Goal: Information Seeking & Learning: Check status

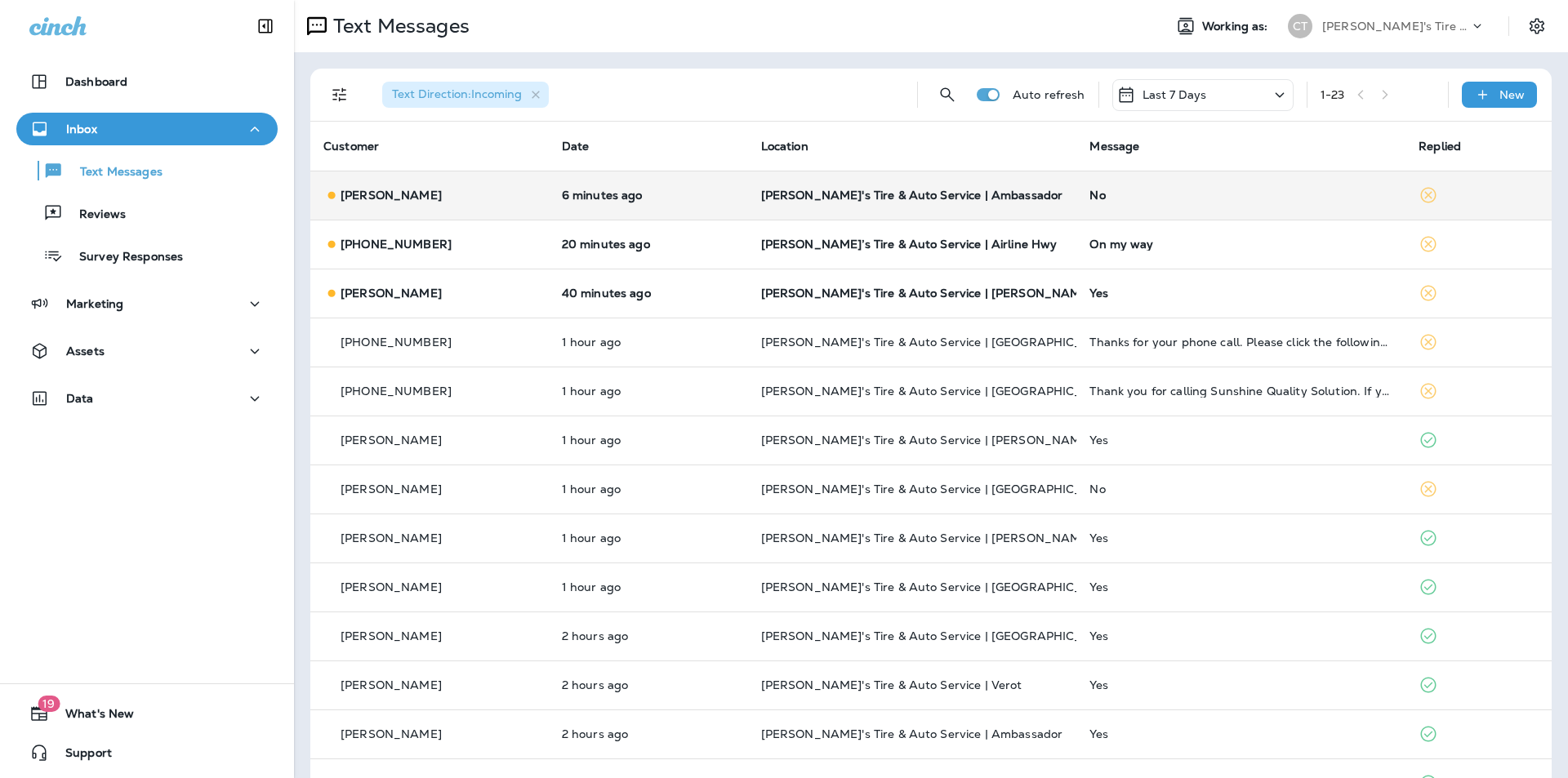
click at [1218, 191] on div "No" at bounding box center [1240, 195] width 303 height 13
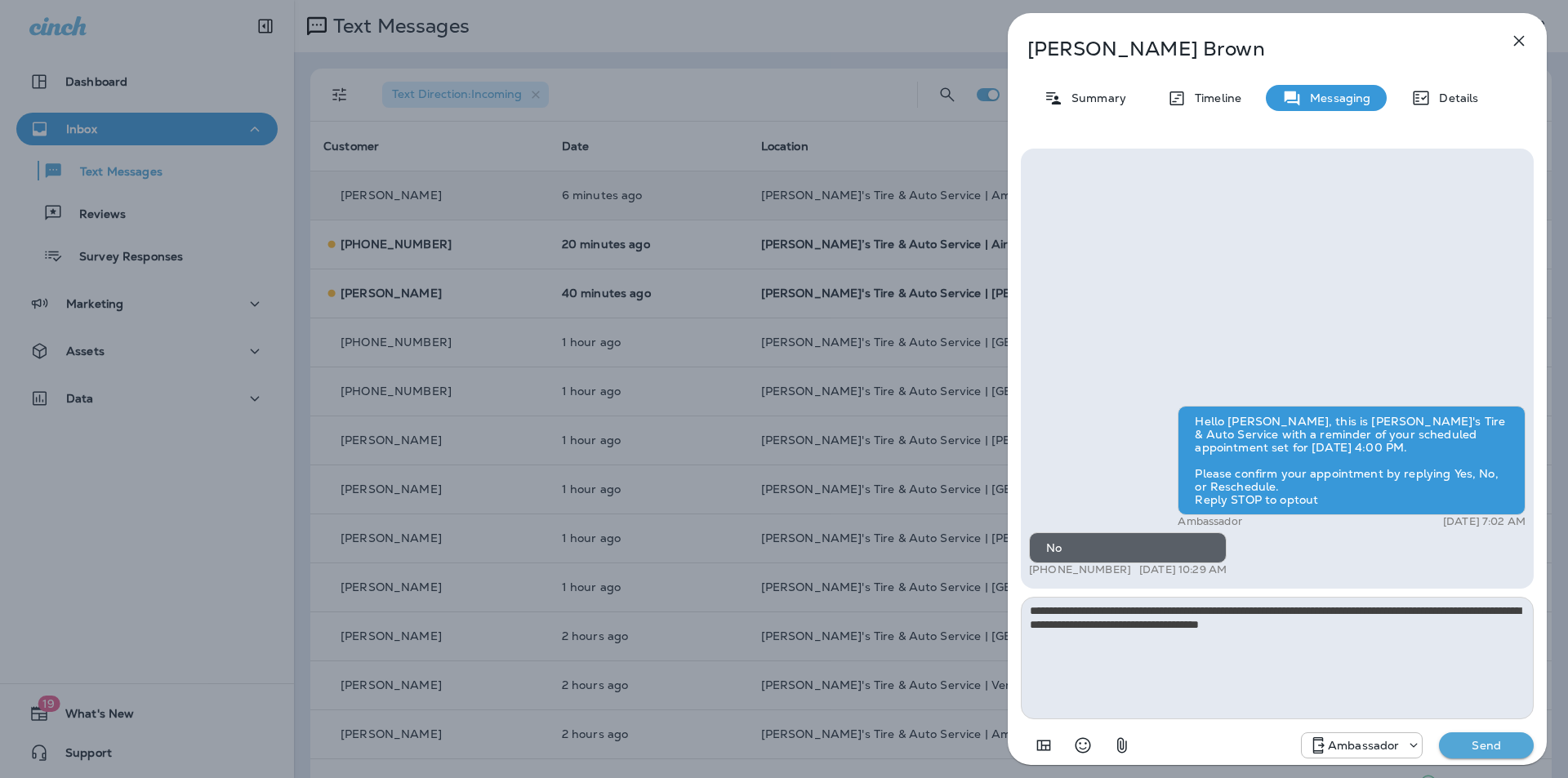
type textarea "**********"
click at [1495, 748] on p "Send" at bounding box center [1486, 745] width 68 height 14
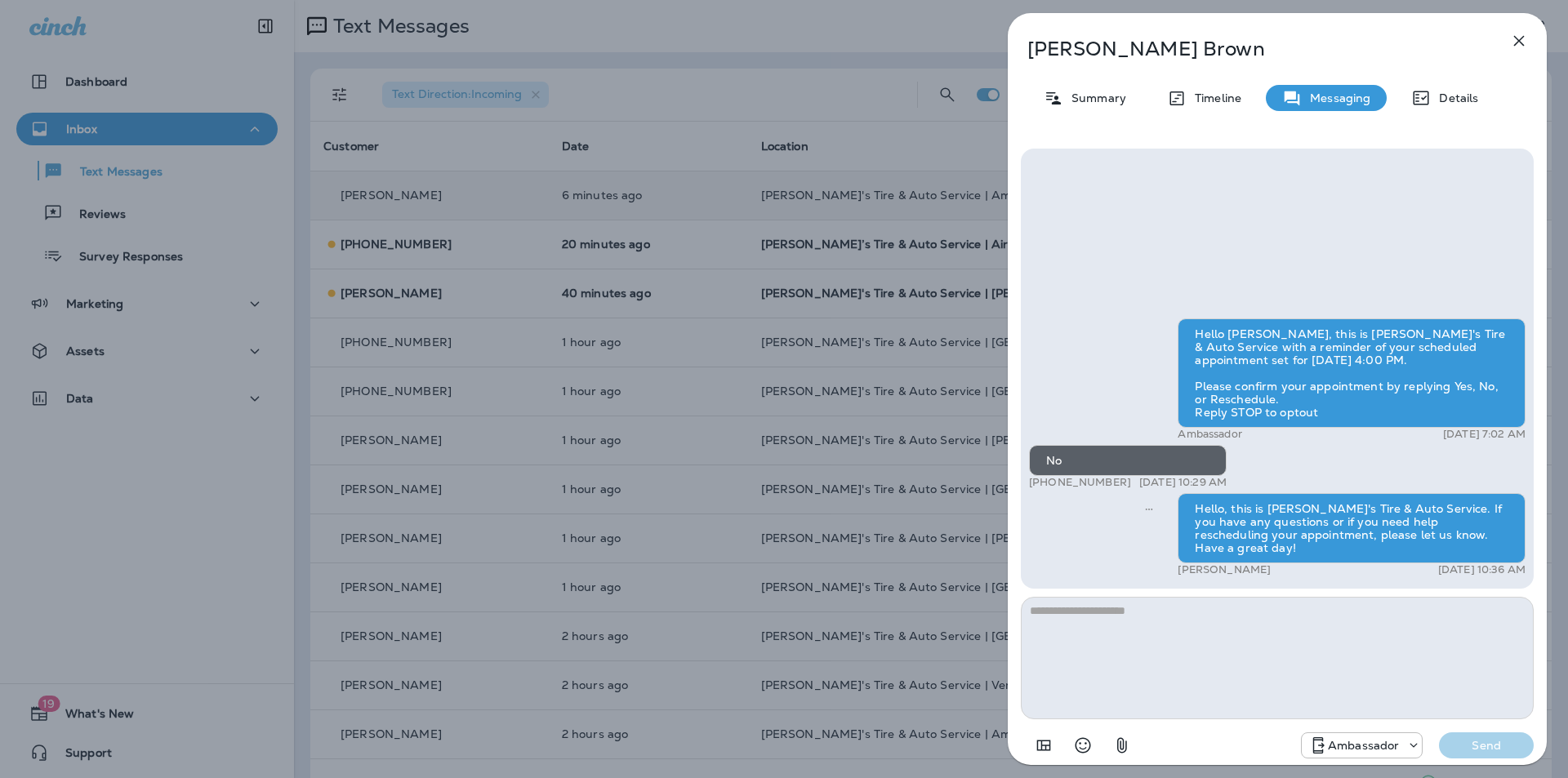
click at [689, 295] on div "Claire Brown Summary Timeline Messaging Details Hello Claire, this is Chabill's…" at bounding box center [784, 389] width 1568 height 778
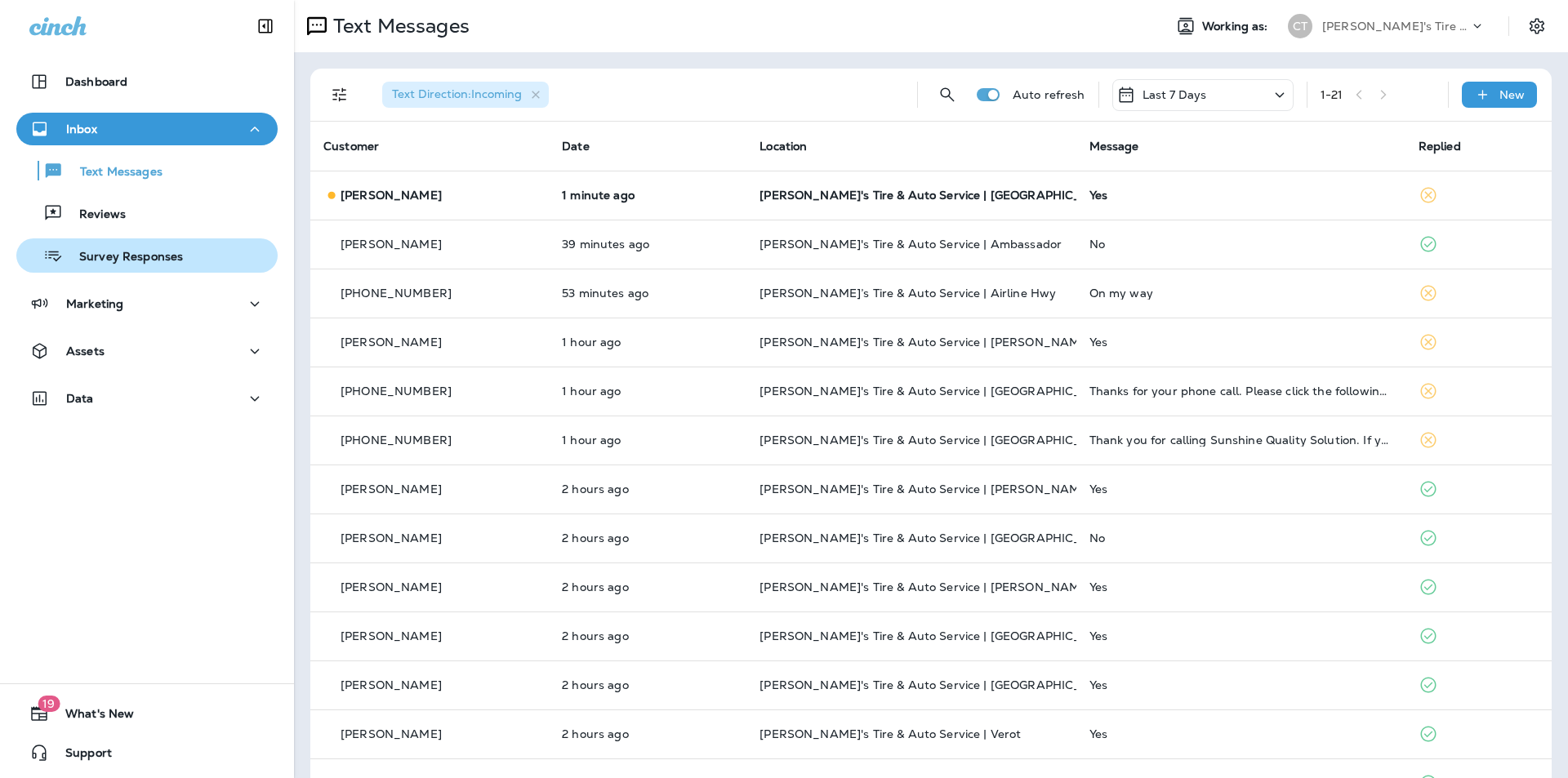
click at [119, 254] on p "Survey Responses" at bounding box center [122, 257] width 120 height 15
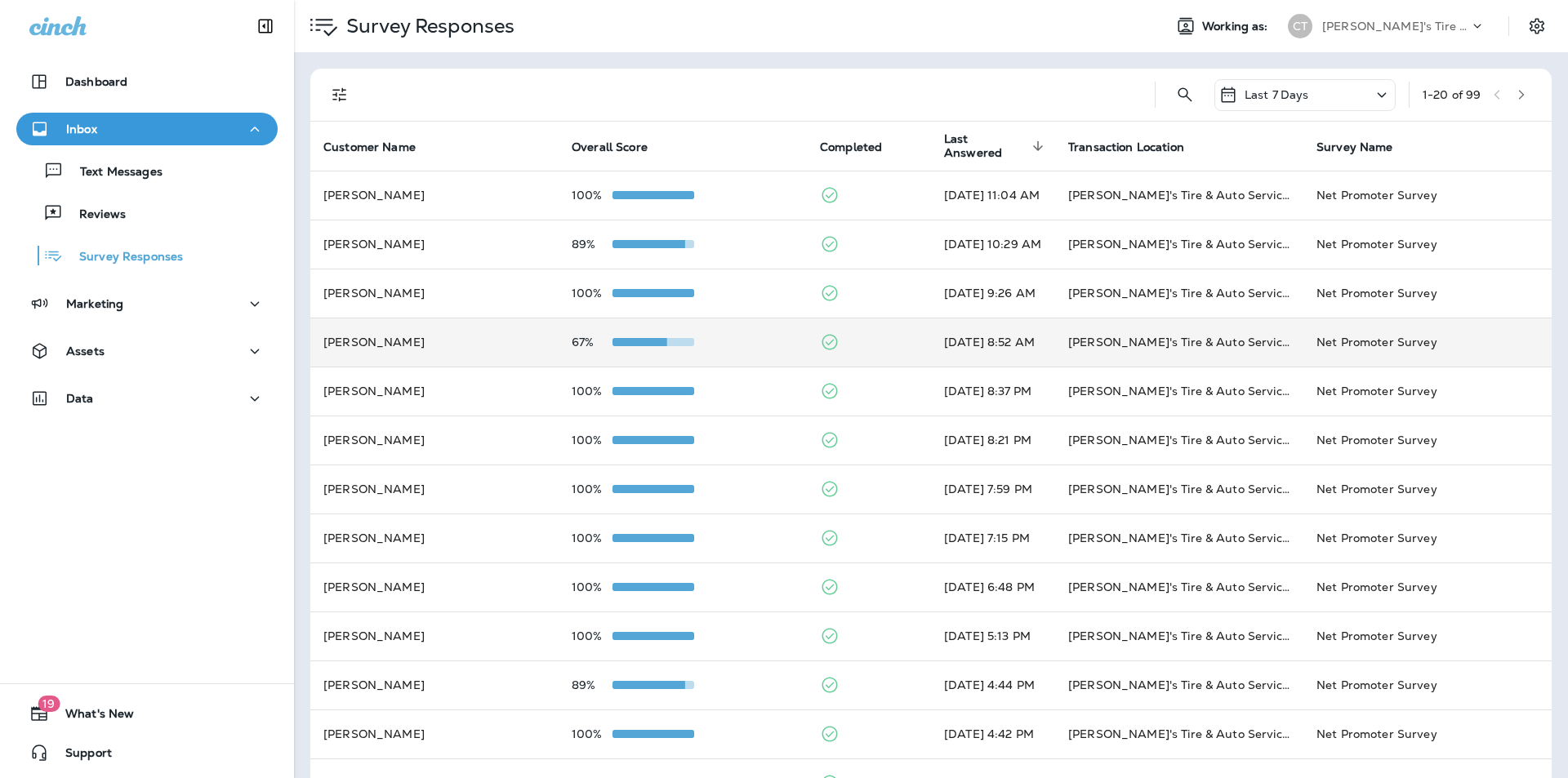
click at [739, 335] on div "67%" at bounding box center [682, 342] width 222 height 13
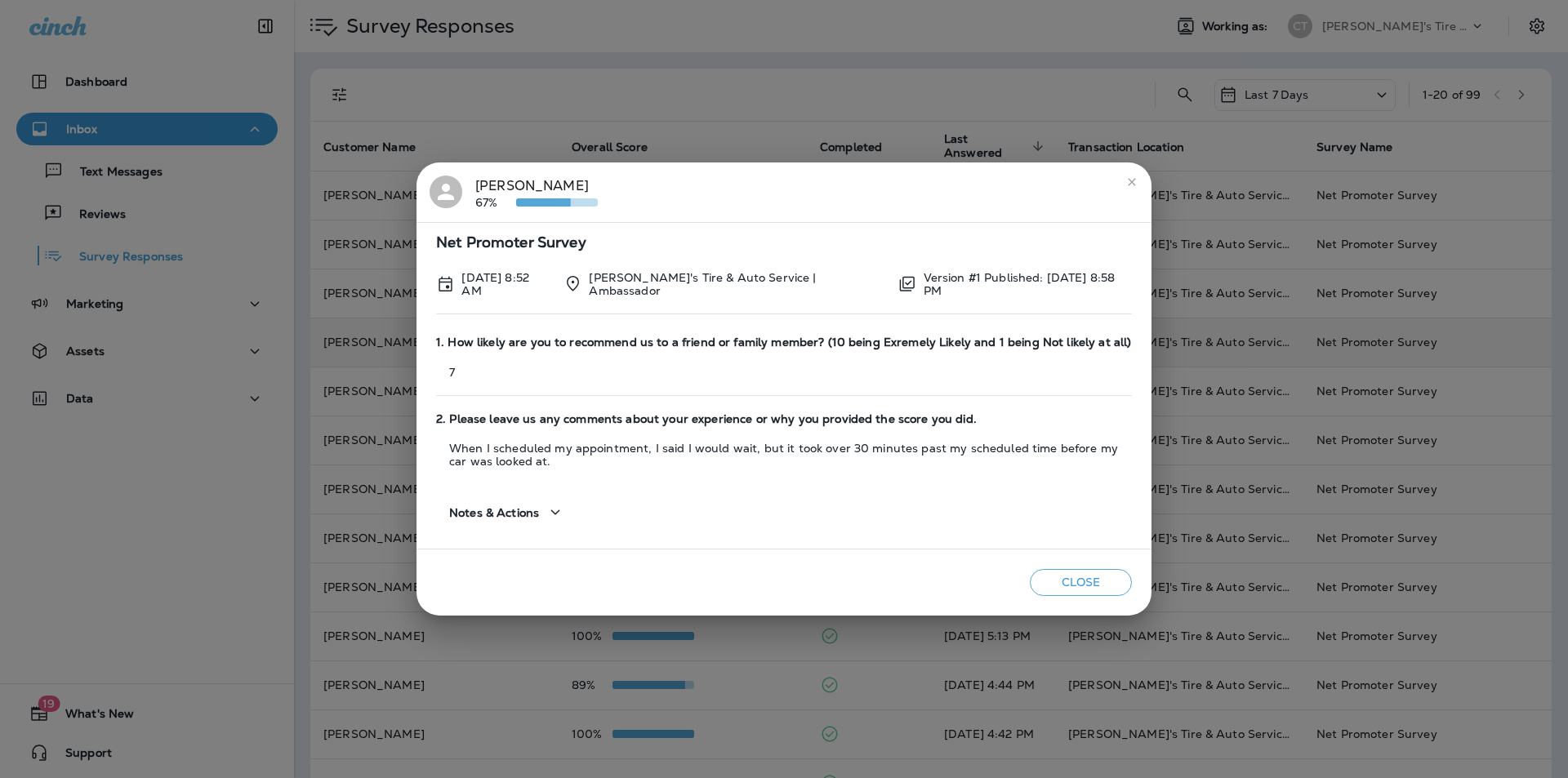
click at [739, 196] on div "[PERSON_NAME] 67%" at bounding box center [784, 193] width 709 height 35
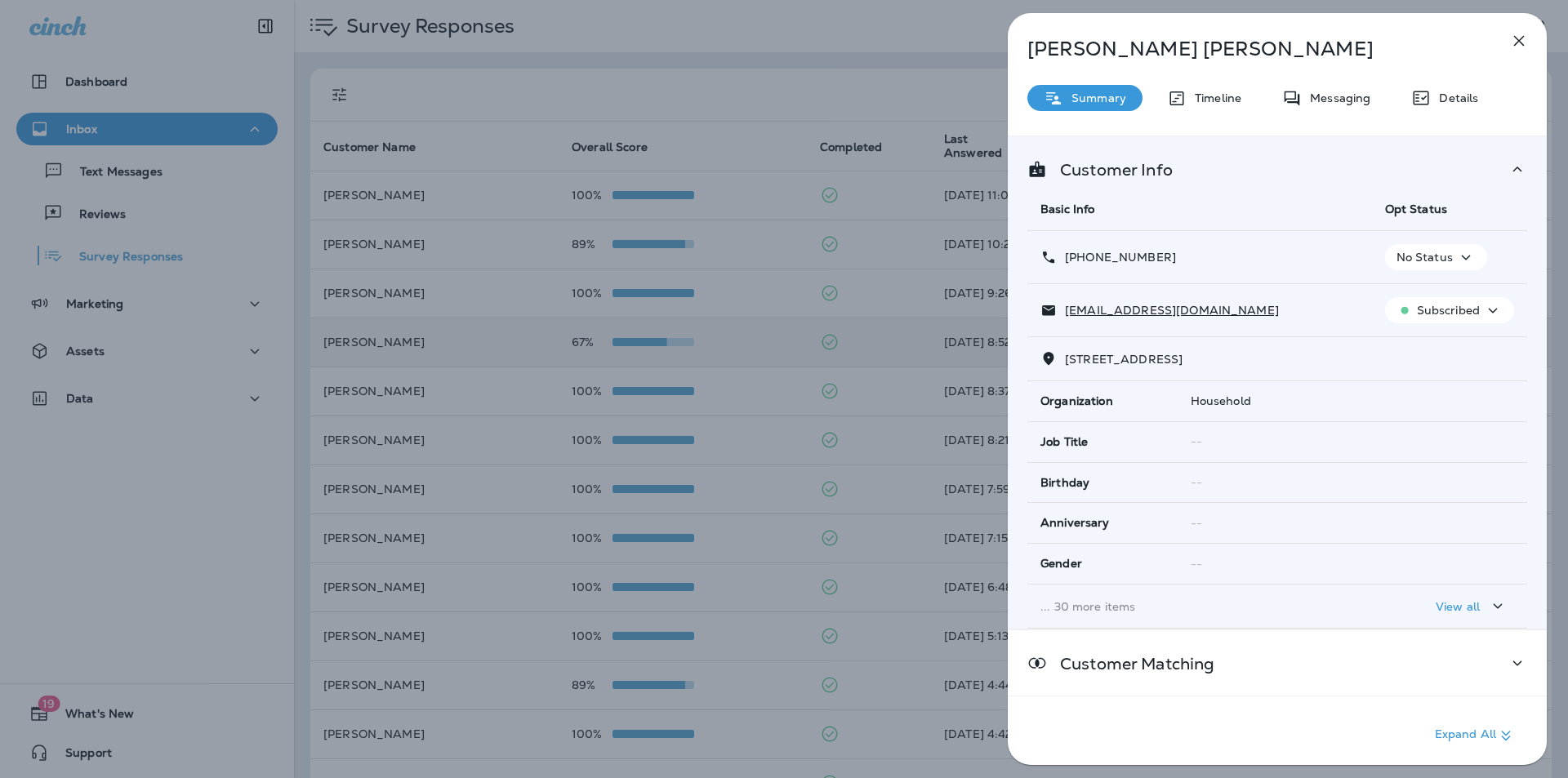
click at [1520, 40] on icon "button" at bounding box center [1519, 40] width 11 height 11
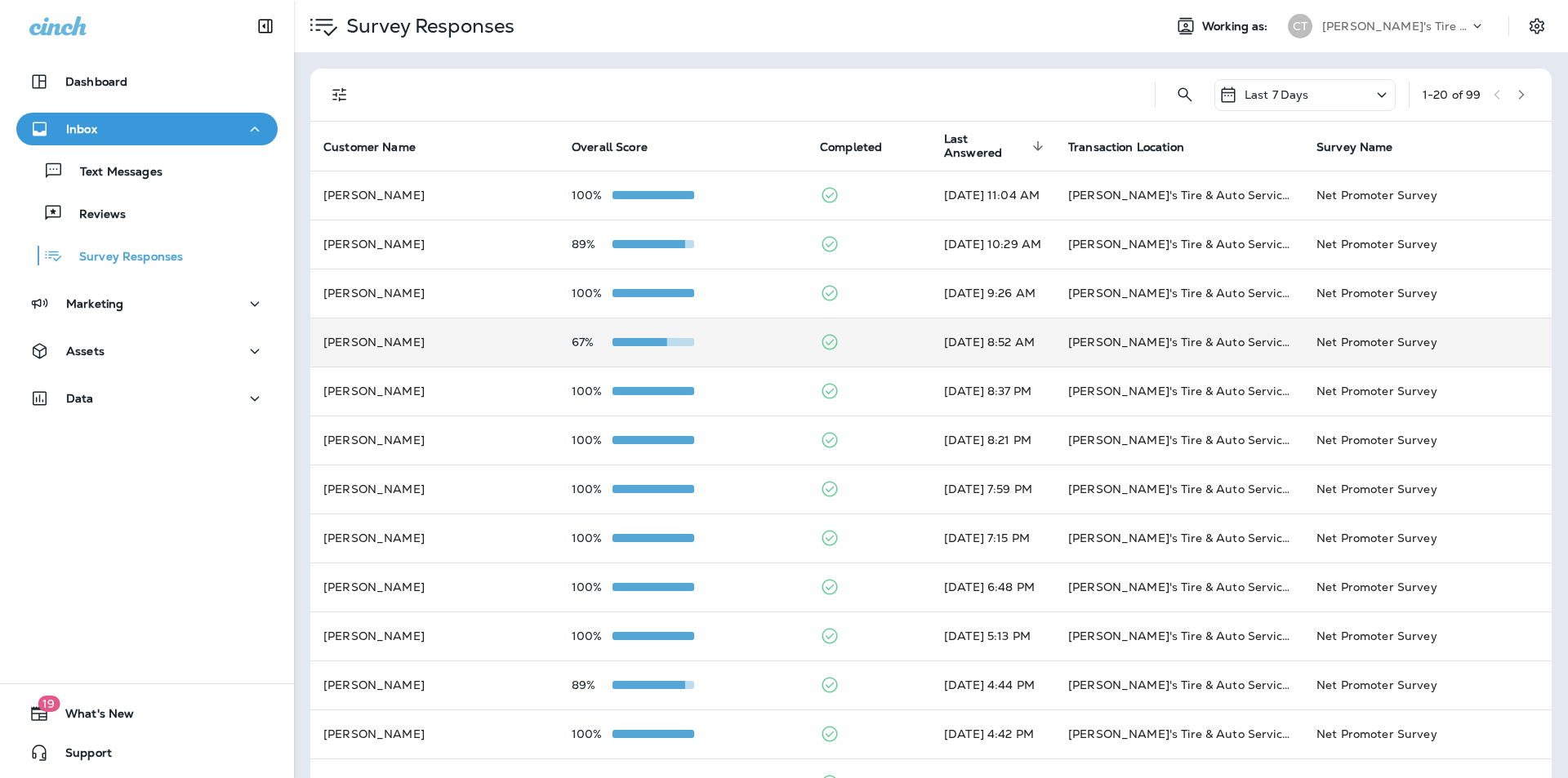
click at [738, 335] on div "67%" at bounding box center [682, 342] width 222 height 13
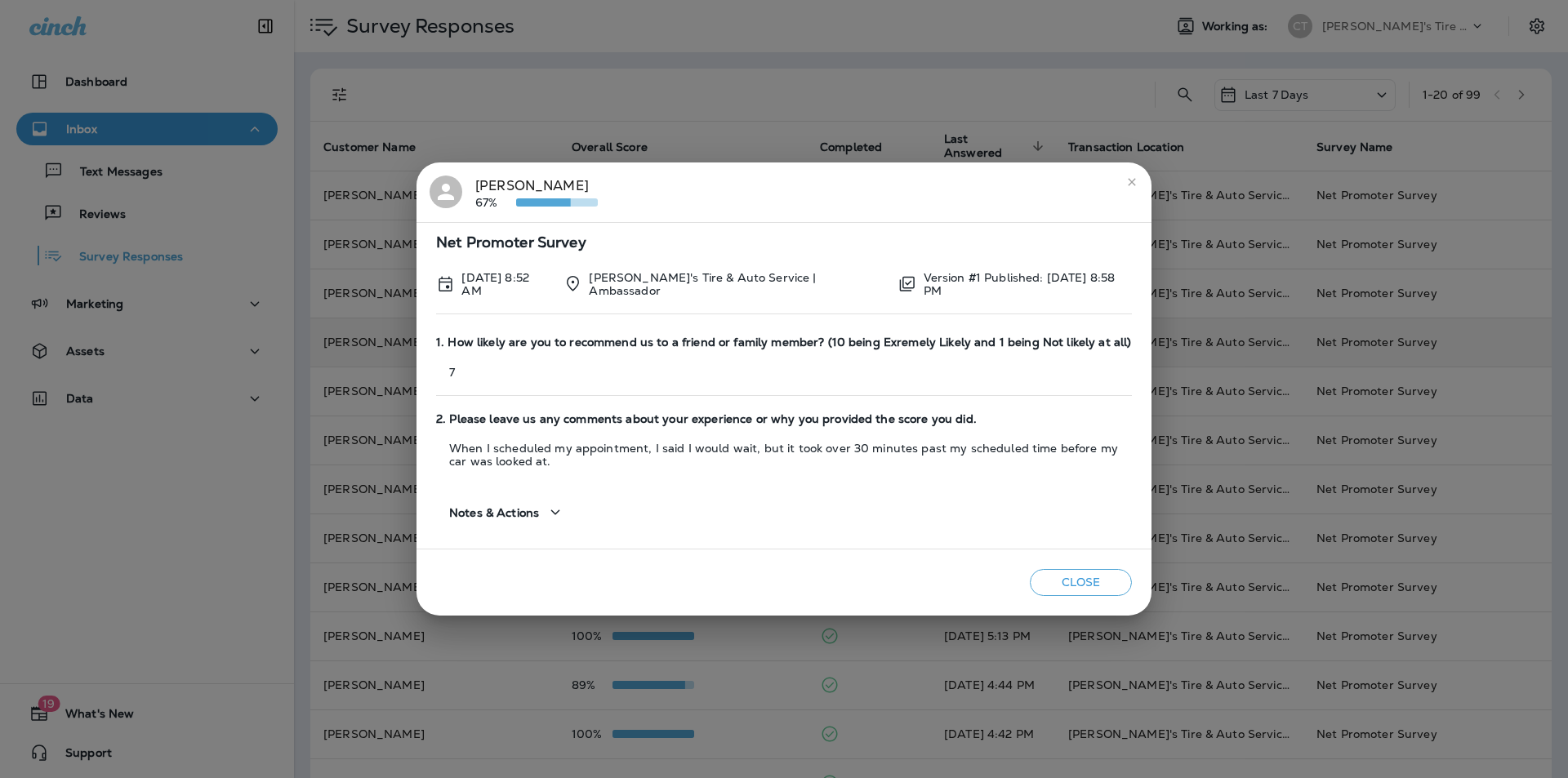
click at [1090, 583] on button "Close" at bounding box center [1081, 583] width 102 height 27
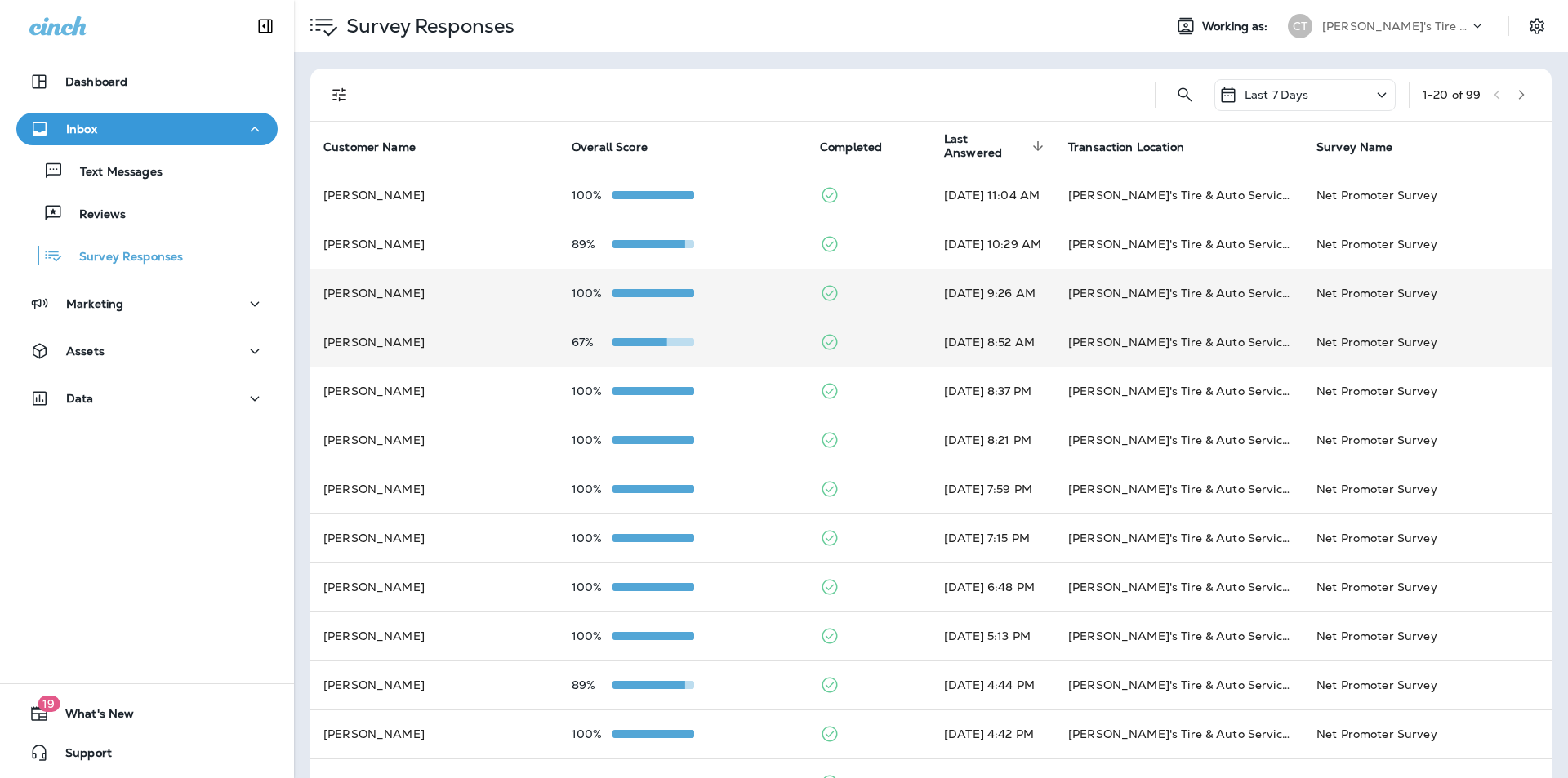
click at [743, 282] on td "100%" at bounding box center [682, 293] width 248 height 49
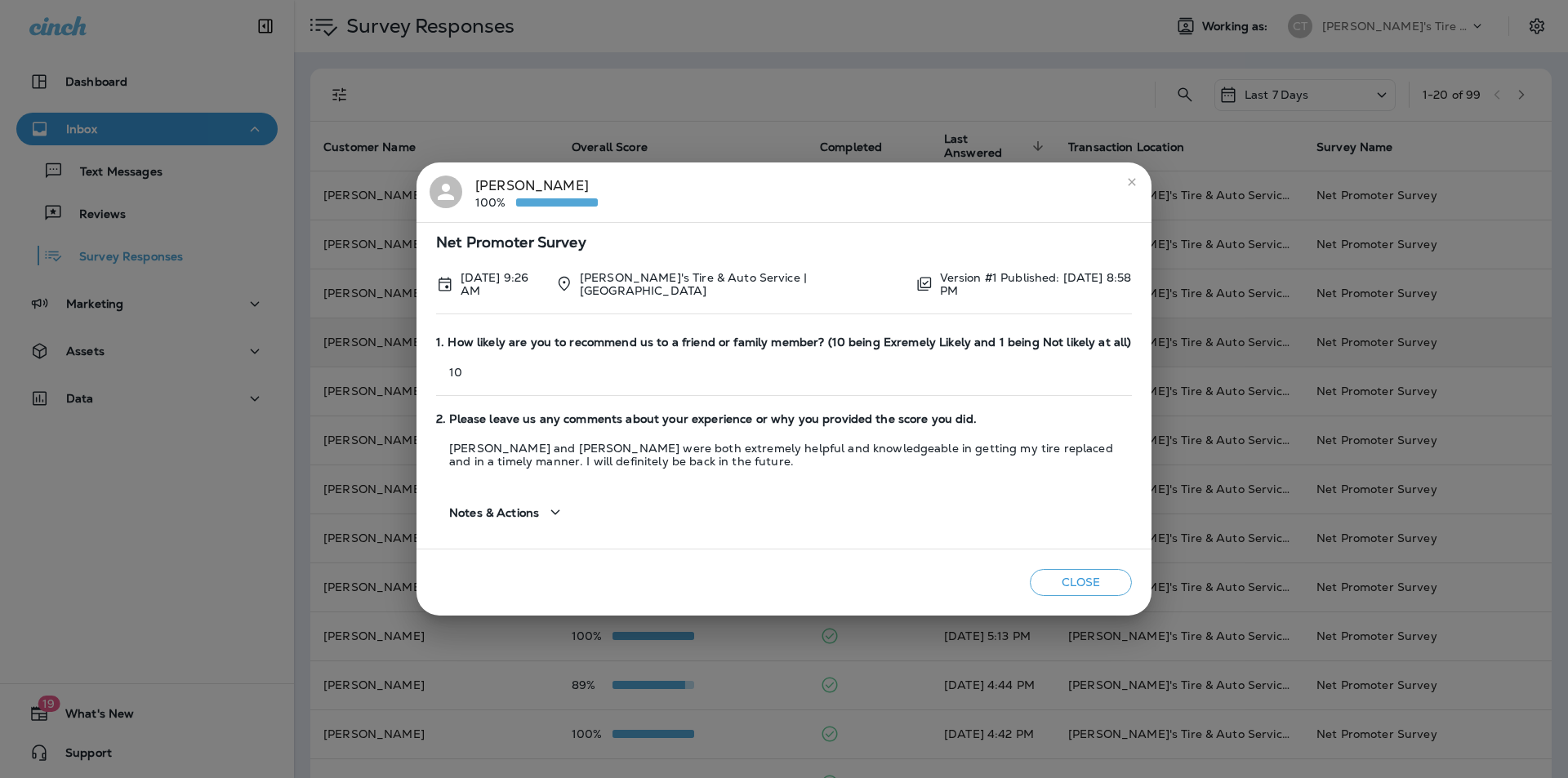
click at [1132, 179] on icon "close" at bounding box center [1132, 182] width 13 height 13
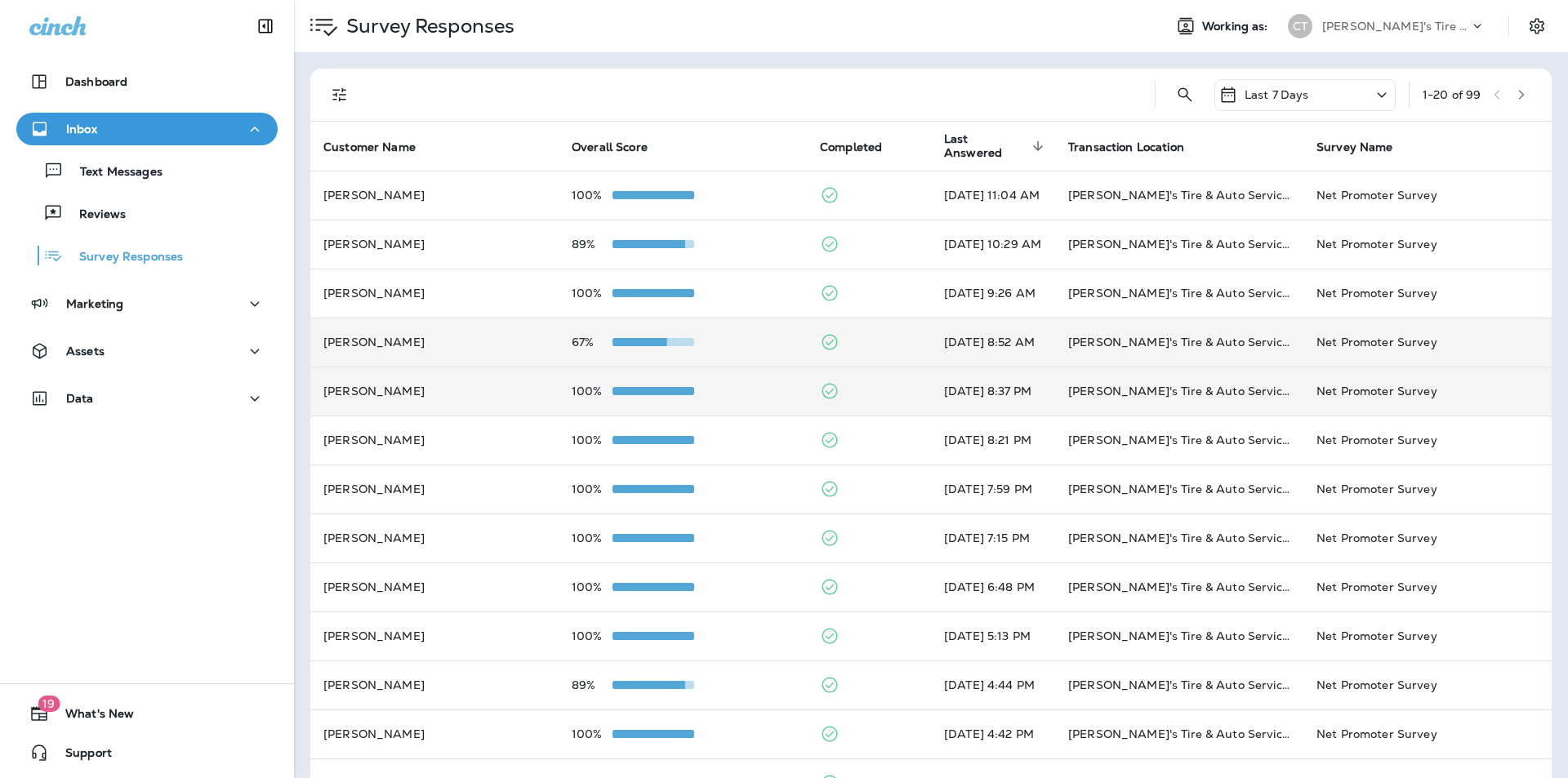
click at [712, 386] on div "100%" at bounding box center [682, 391] width 222 height 13
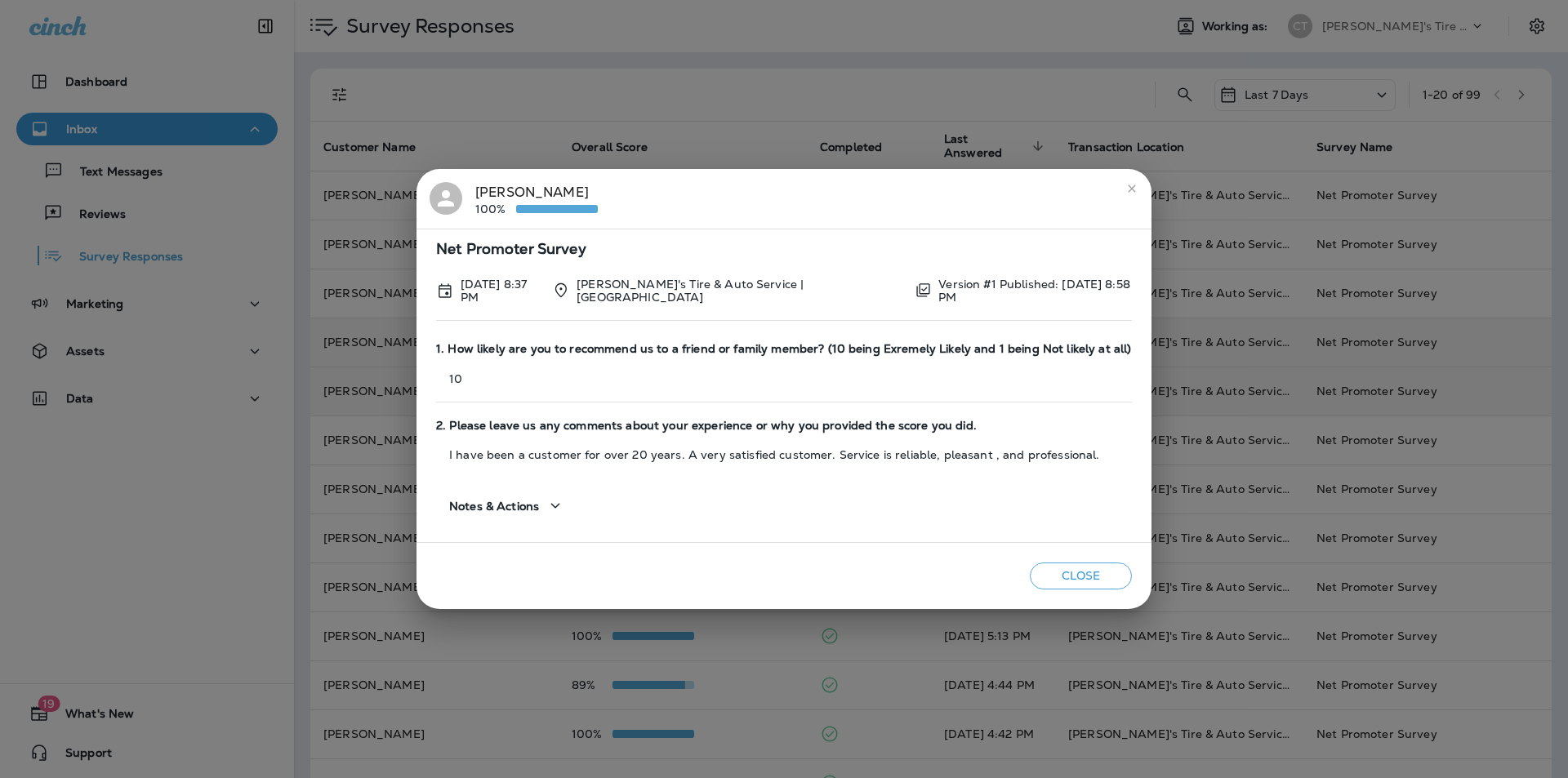
click at [1128, 189] on icon "close" at bounding box center [1132, 188] width 8 height 8
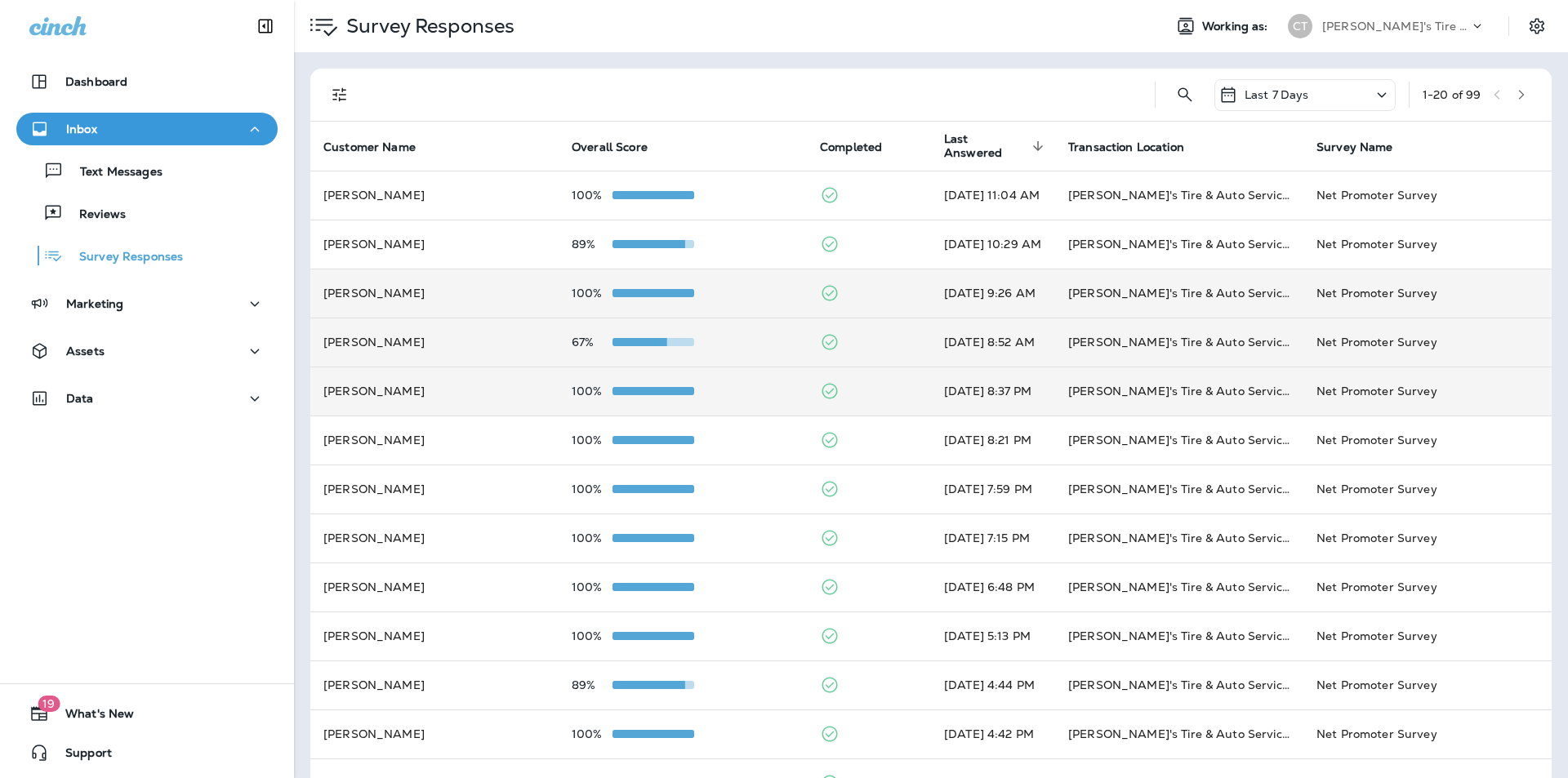
click at [728, 290] on div "100%" at bounding box center [682, 293] width 222 height 13
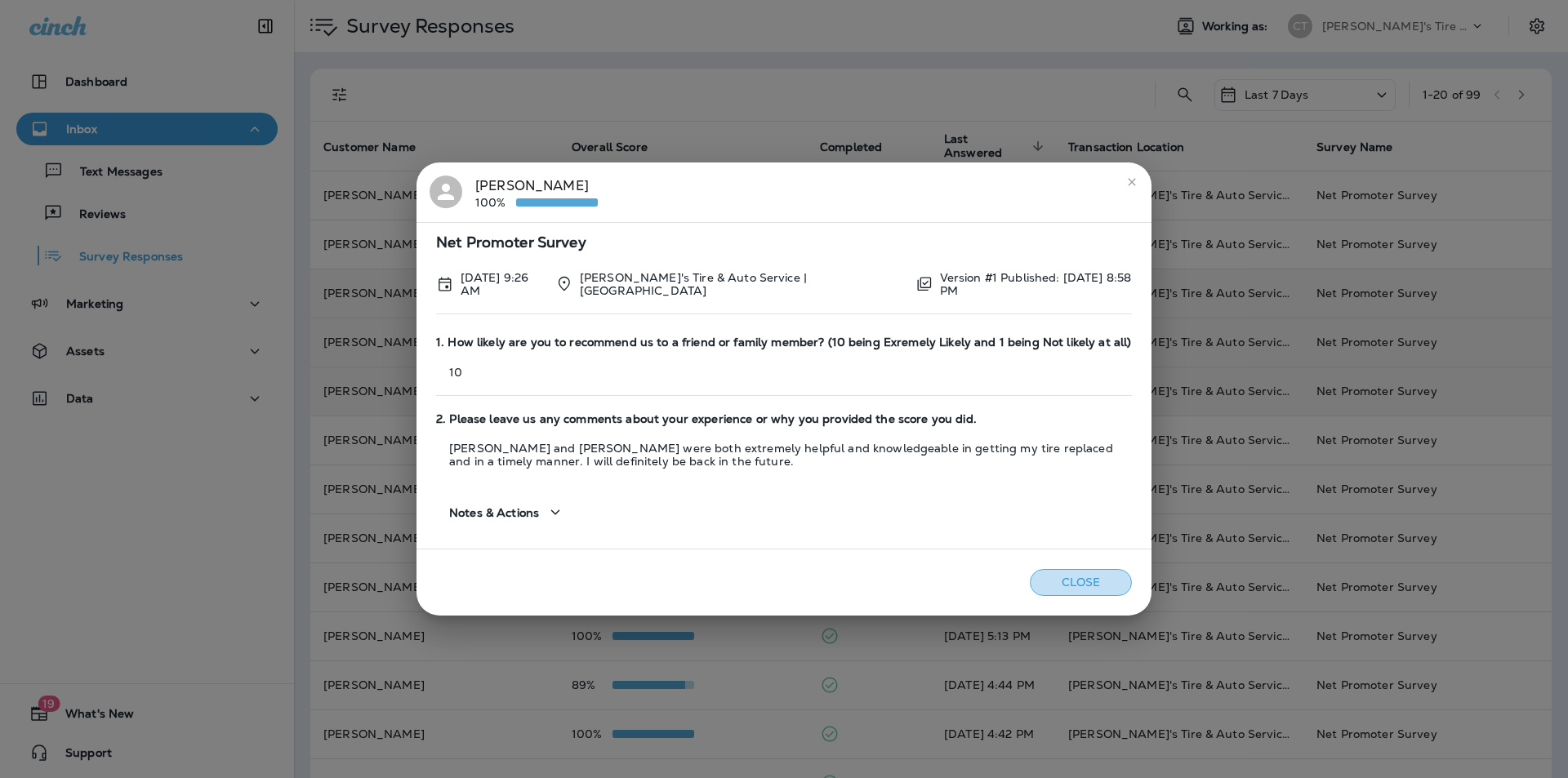
click at [1082, 581] on button "Close" at bounding box center [1081, 583] width 102 height 27
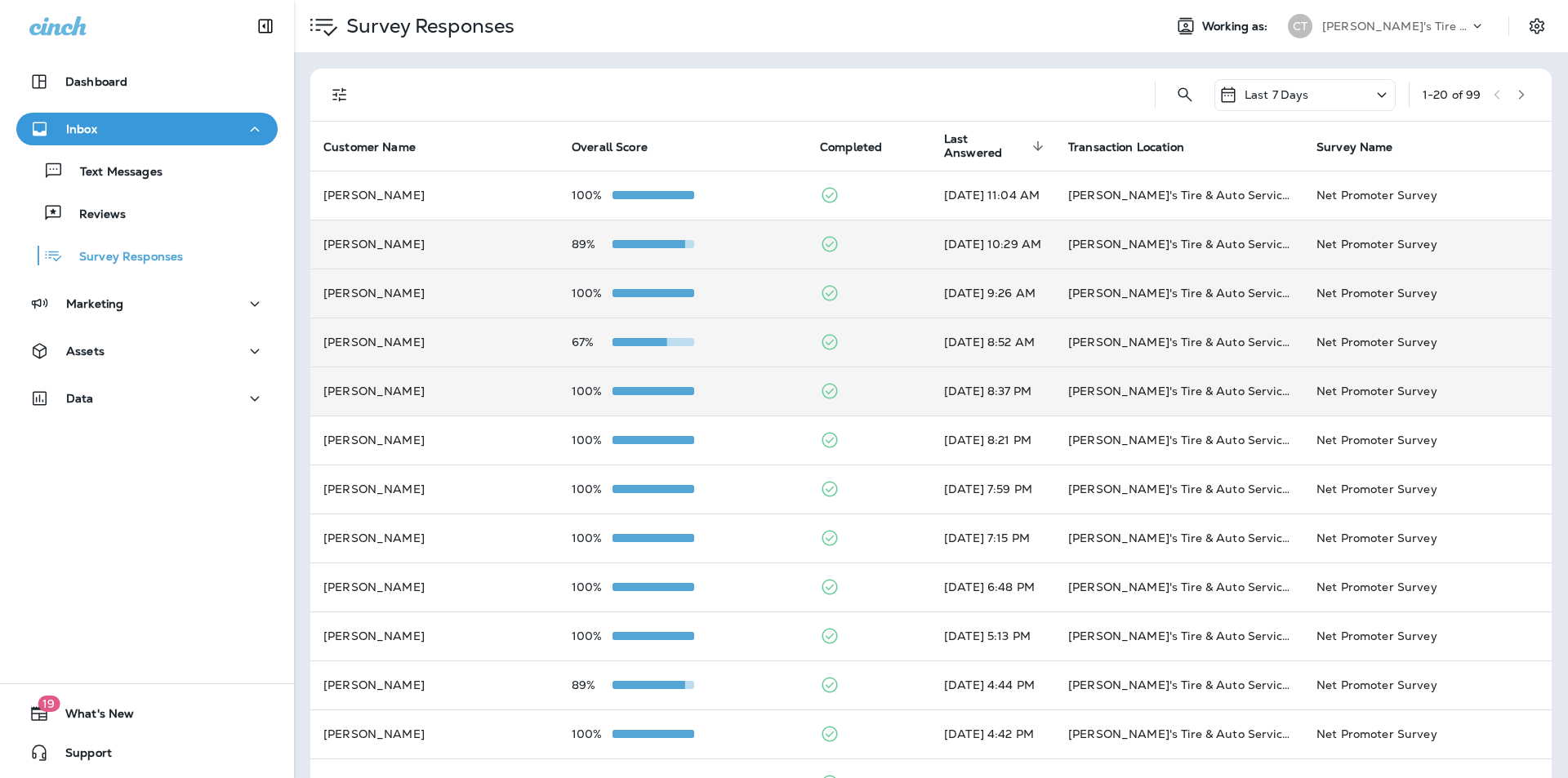
click at [742, 245] on div "89%" at bounding box center [682, 244] width 222 height 13
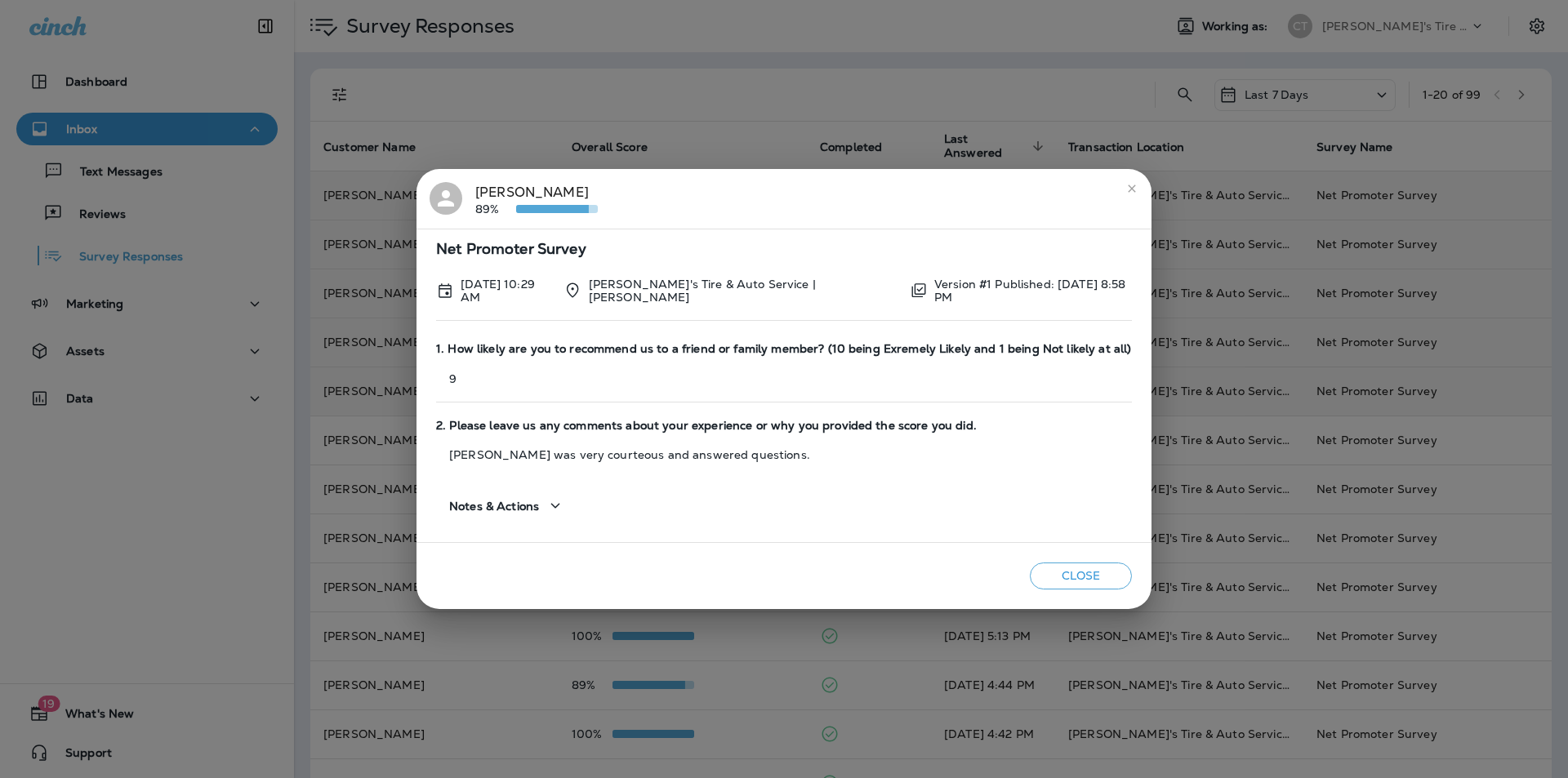
drag, startPoint x: 1121, startPoint y: 187, endPoint x: 1109, endPoint y: 196, distance: 15.0
click at [1125, 187] on icon "close" at bounding box center [1132, 189] width 13 height 13
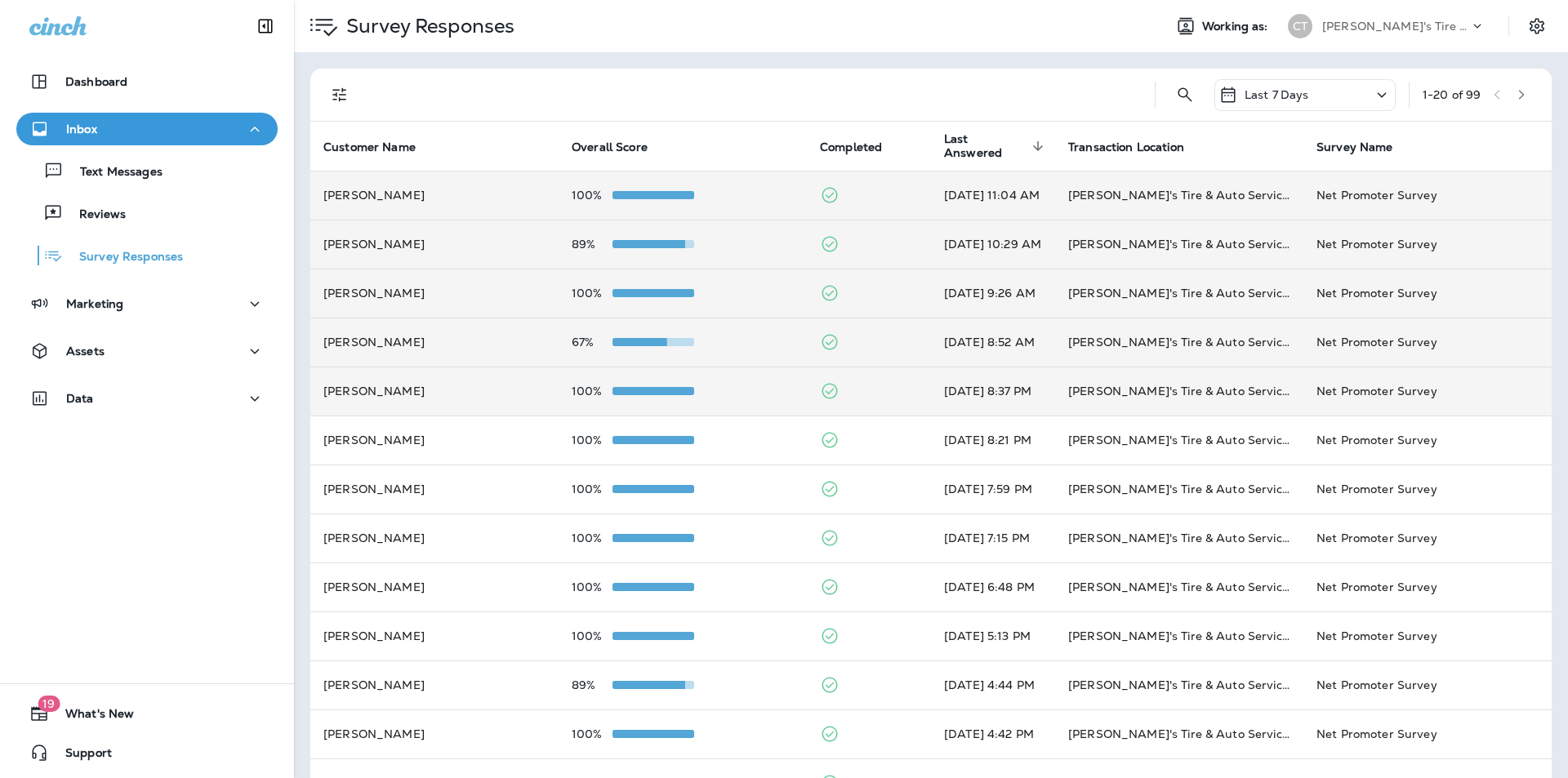
click at [730, 188] on div "100%" at bounding box center [682, 195] width 222 height 13
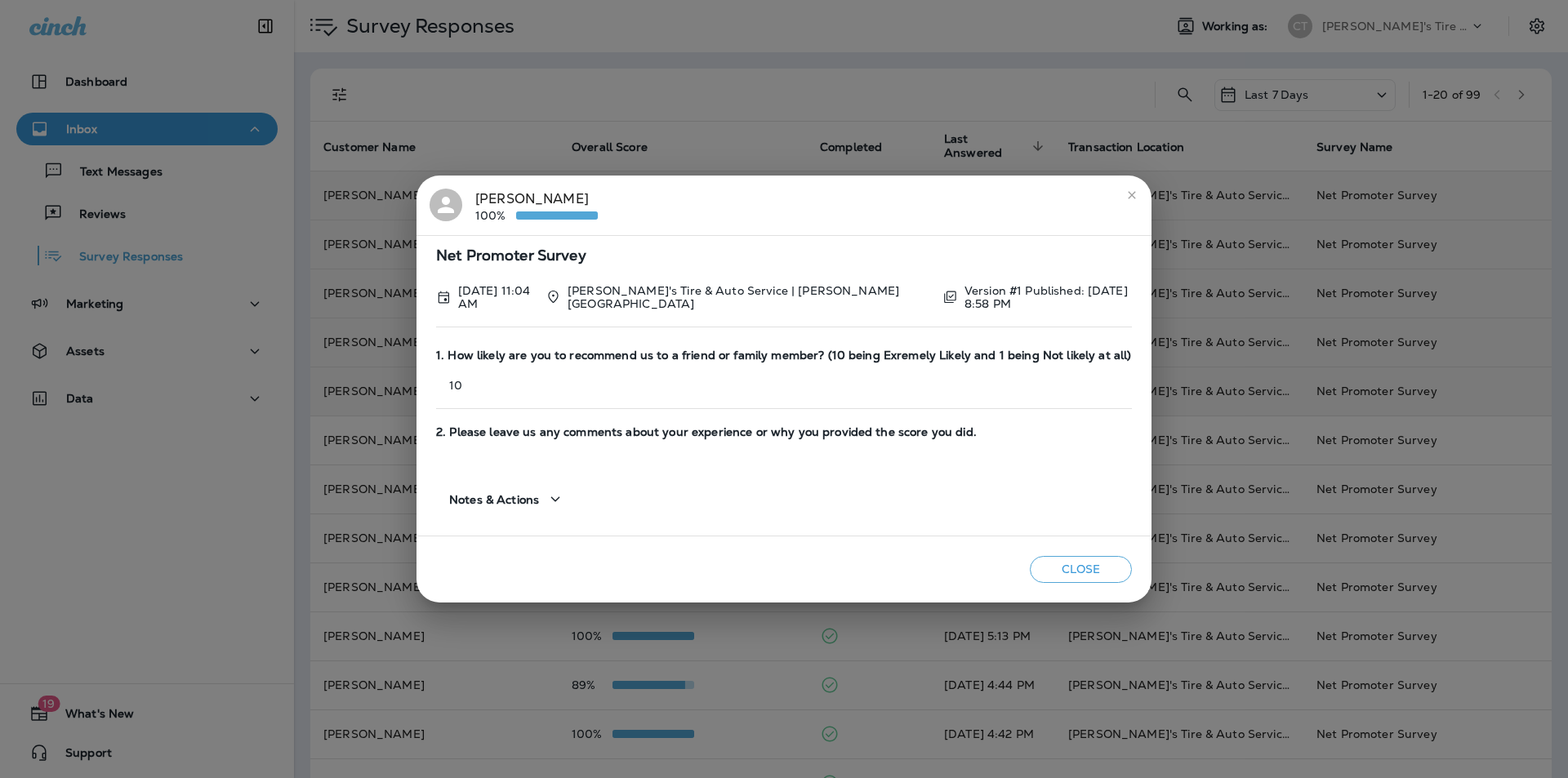
click at [1134, 190] on icon "close" at bounding box center [1132, 195] width 13 height 13
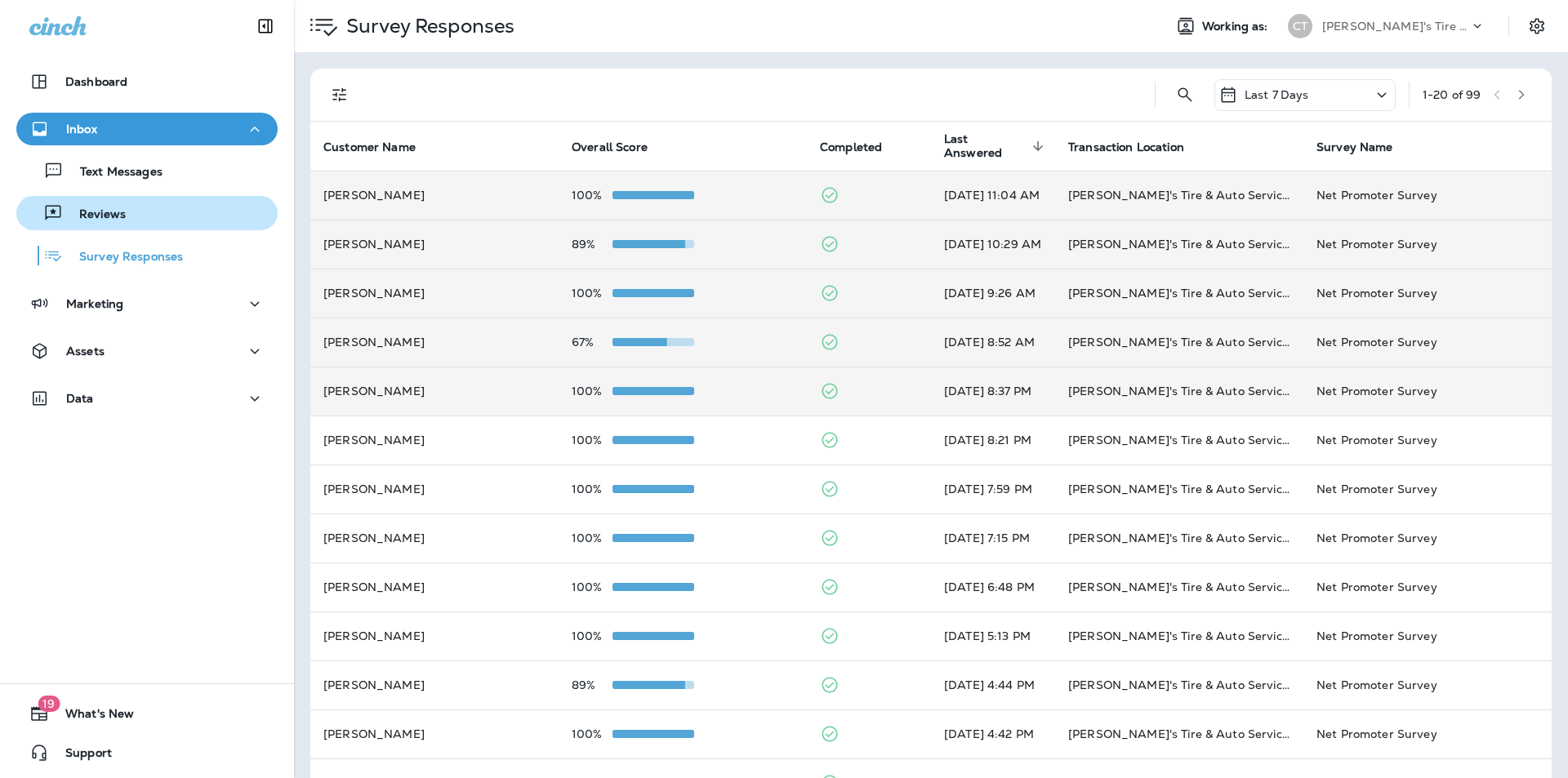
click at [92, 214] on p "Reviews" at bounding box center [93, 215] width 62 height 15
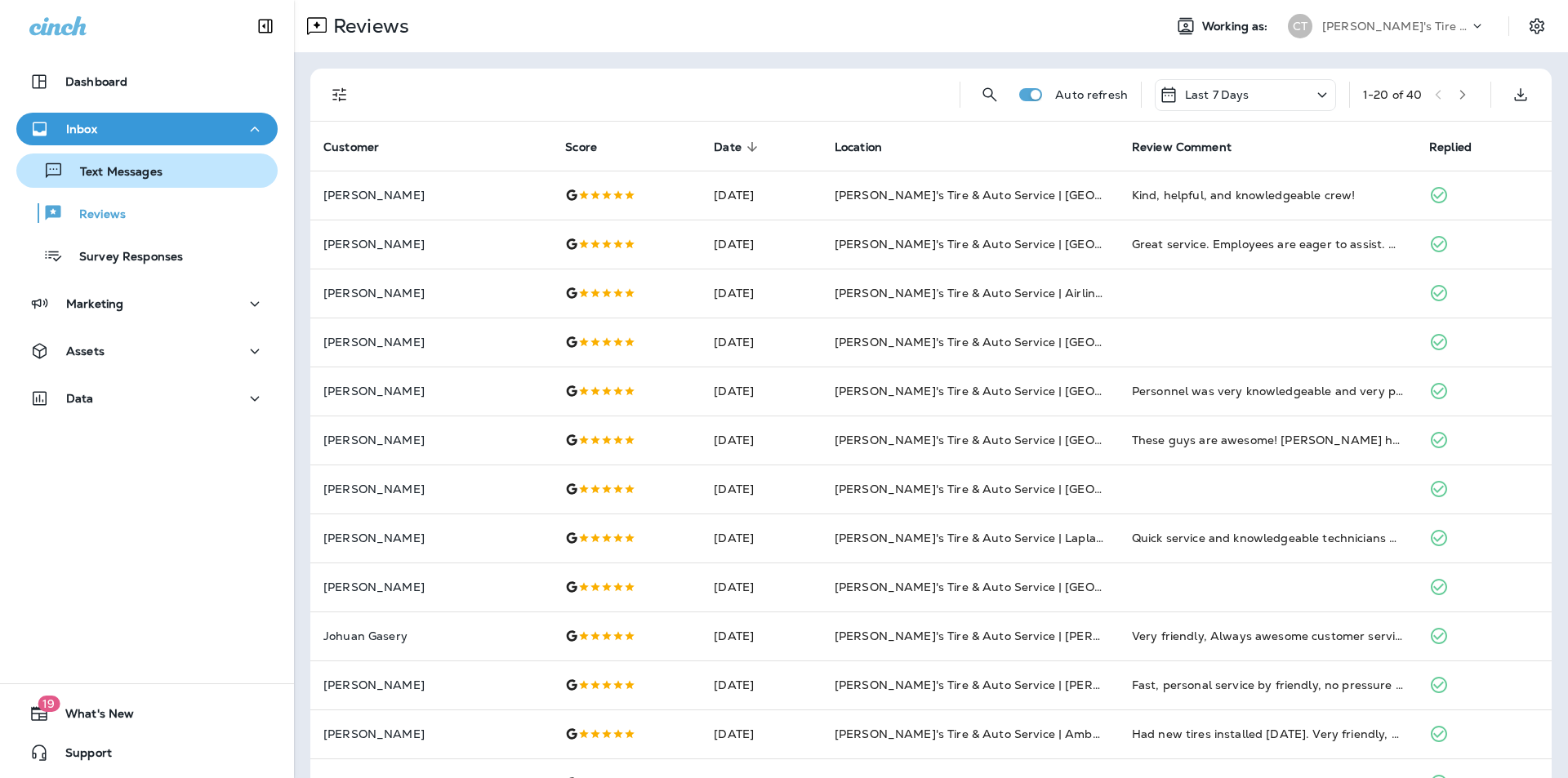
click at [109, 167] on p "Text Messages" at bounding box center [112, 173] width 99 height 15
